Goal: Task Accomplishment & Management: Use online tool/utility

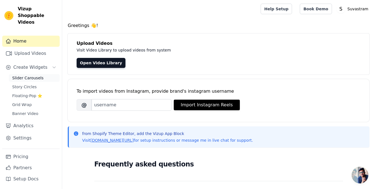
click at [31, 75] on span "Slider Carousels" at bounding box center [27, 78] width 31 height 6
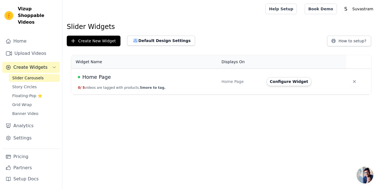
click at [293, 79] on button "Configure Widget" at bounding box center [288, 81] width 45 height 9
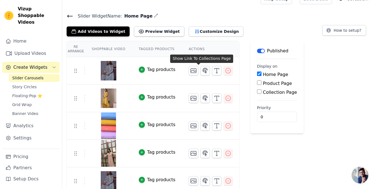
scroll to position [16, 0]
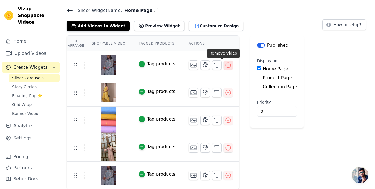
click at [225, 68] on icon "button" at bounding box center [228, 65] width 7 height 7
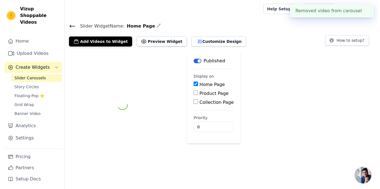
scroll to position [0, 0]
